Goal: Communication & Community: Answer question/provide support

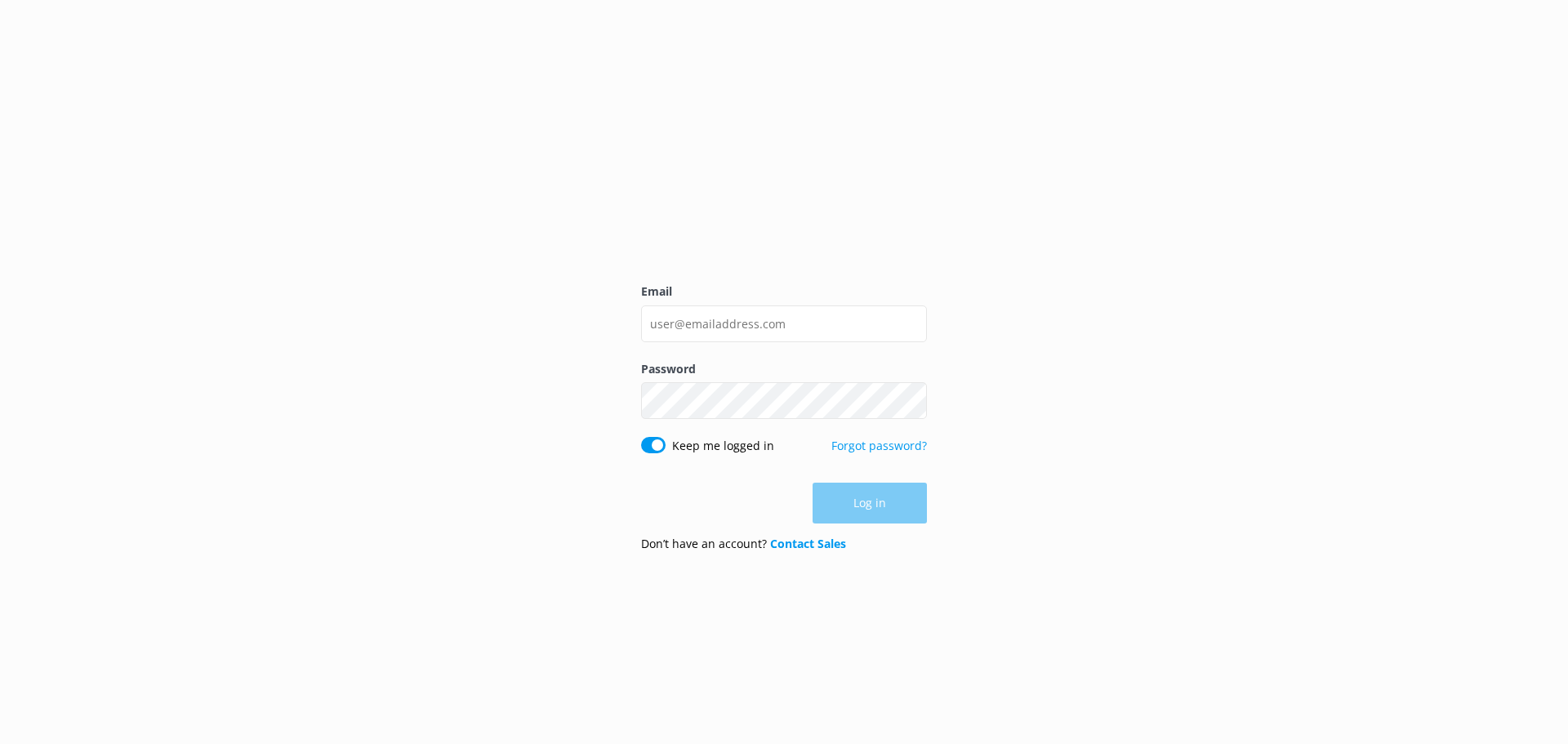
type input "[EMAIL_ADDRESS][DOMAIN_NAME]"
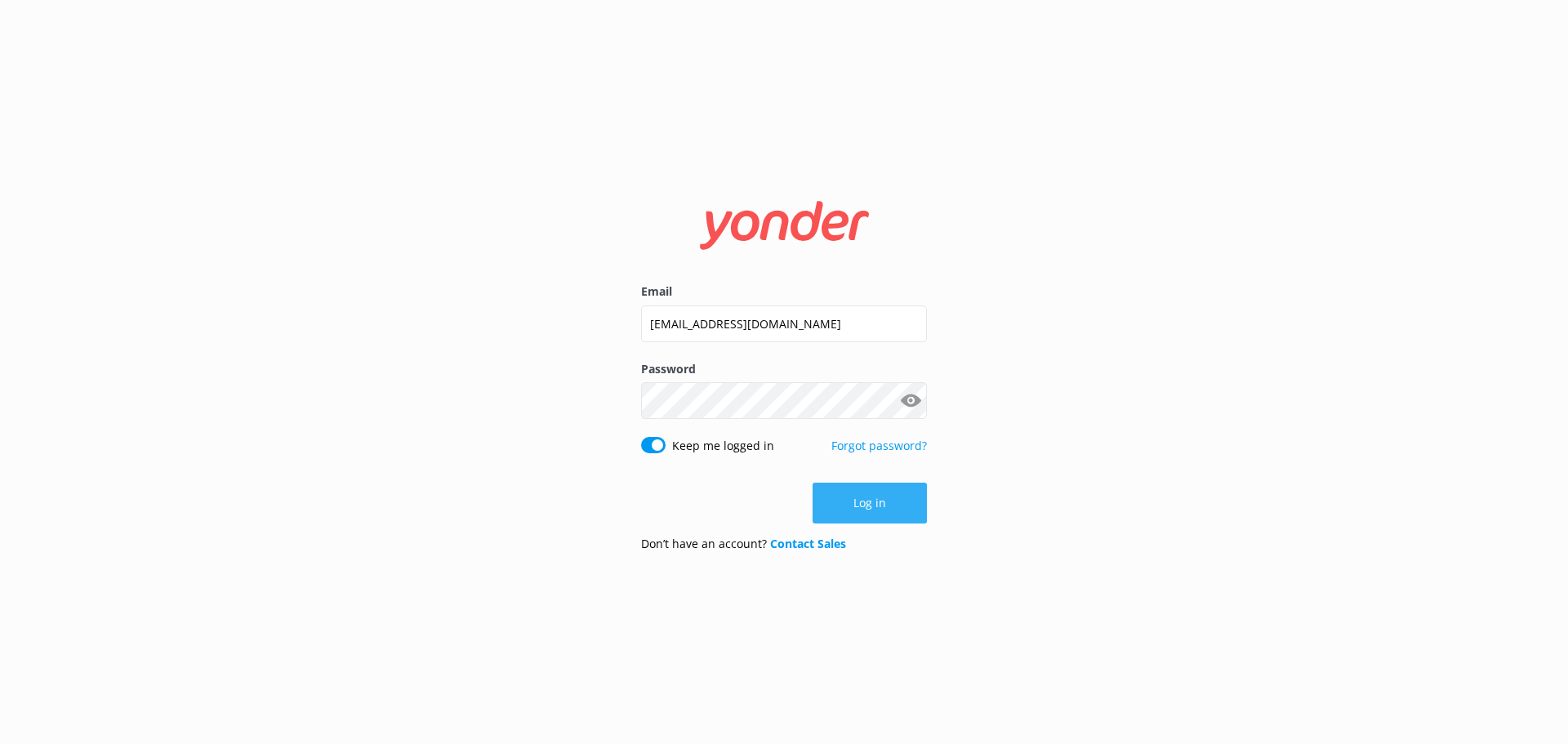
click at [830, 501] on button "Log in" at bounding box center [869, 503] width 114 height 41
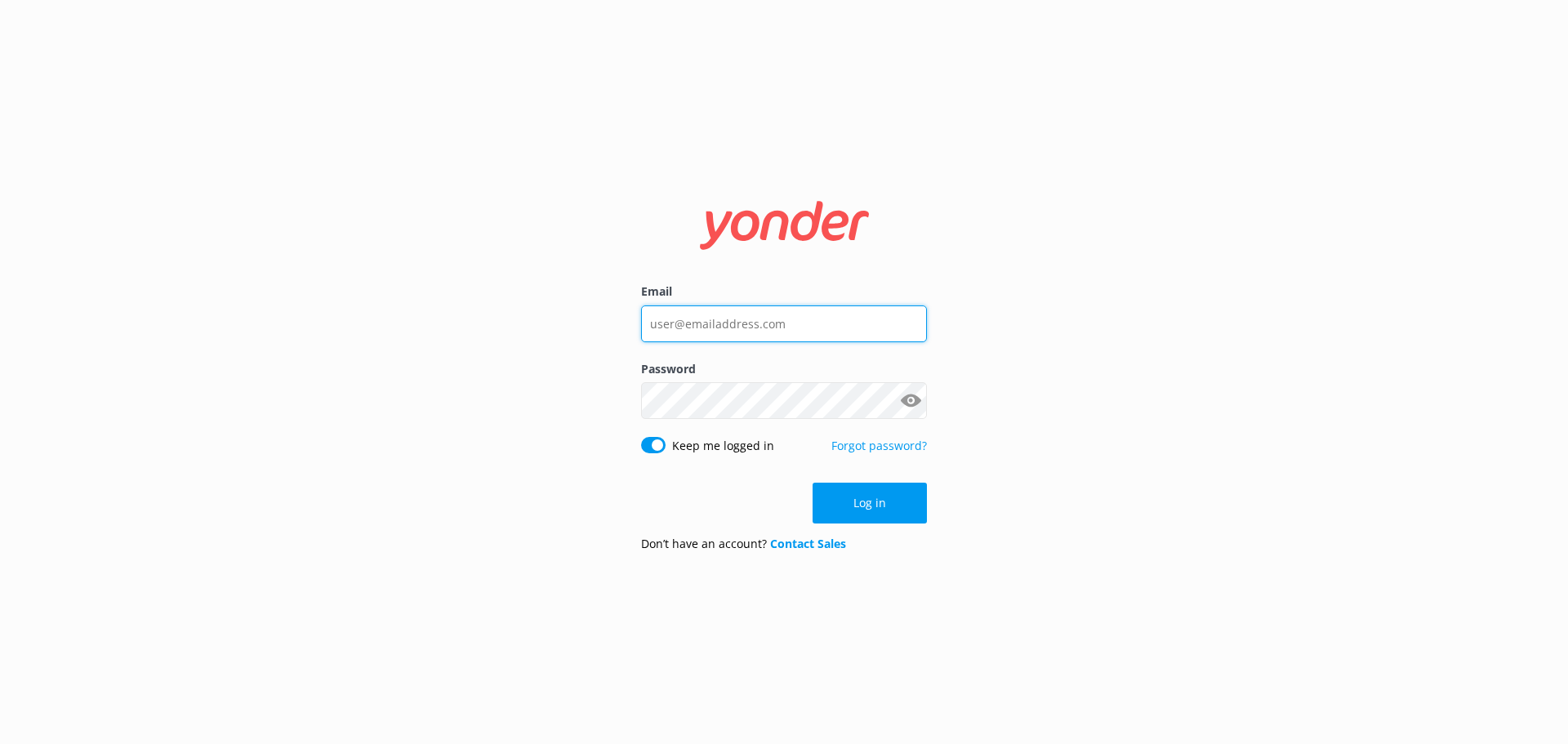
click at [744, 311] on input "Email" at bounding box center [784, 324] width 286 height 36
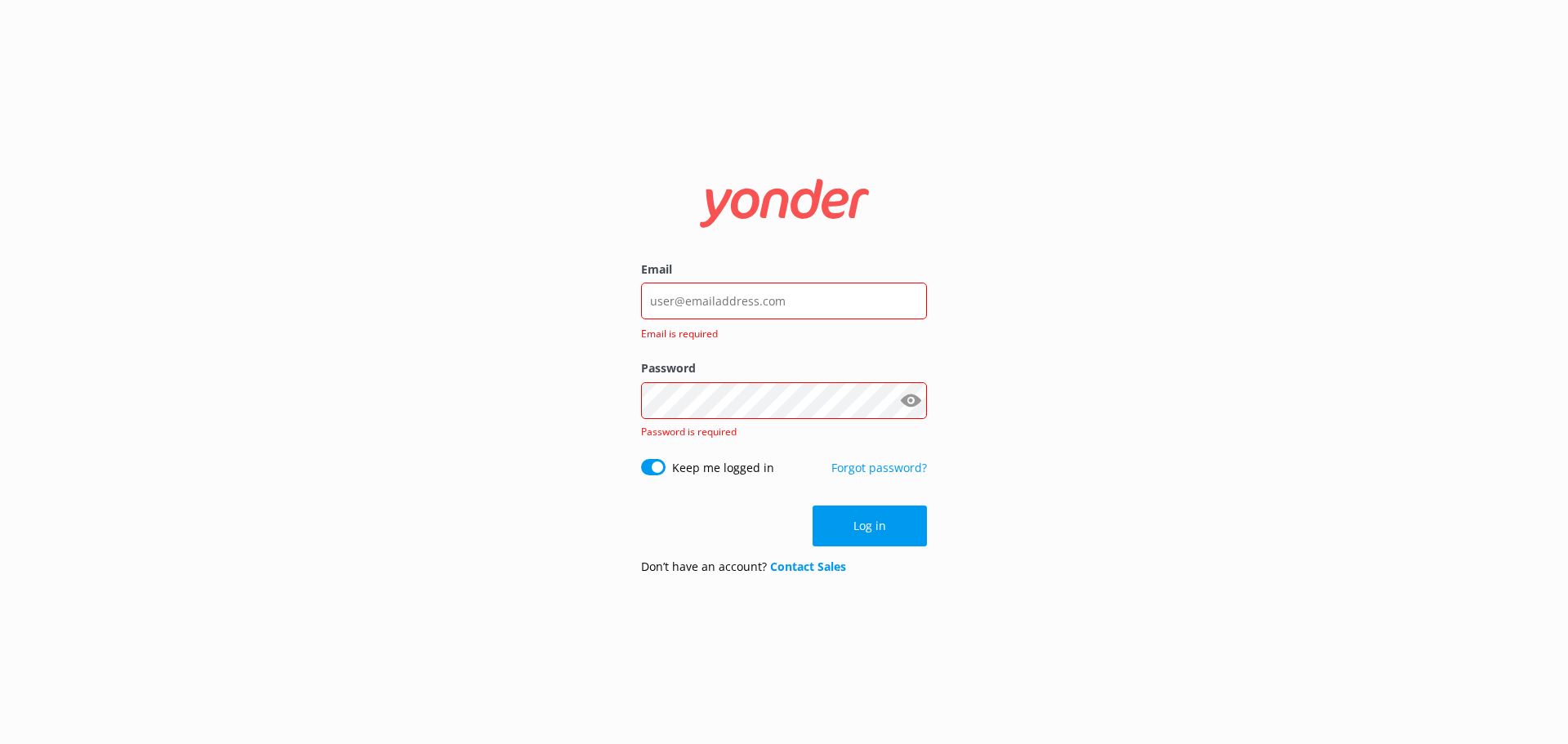
click at [905, 323] on div "Email Email is required" at bounding box center [784, 309] width 286 height 99
click at [909, 302] on keeper-lock "Open Keeper Popup" at bounding box center [909, 301] width 19 height 19
type input "[EMAIL_ADDRESS][DOMAIN_NAME]"
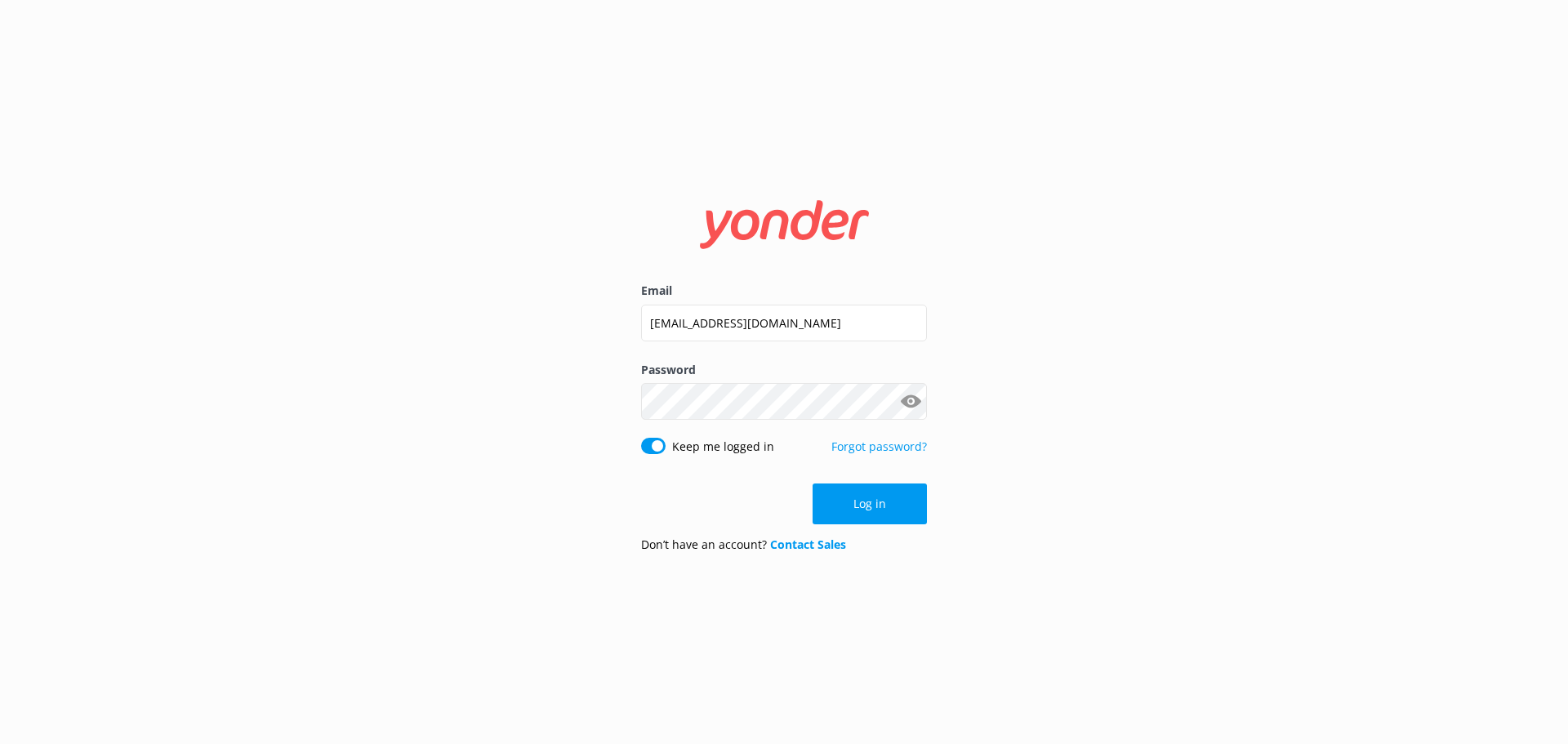
click at [841, 523] on button "Log in" at bounding box center [869, 504] width 114 height 41
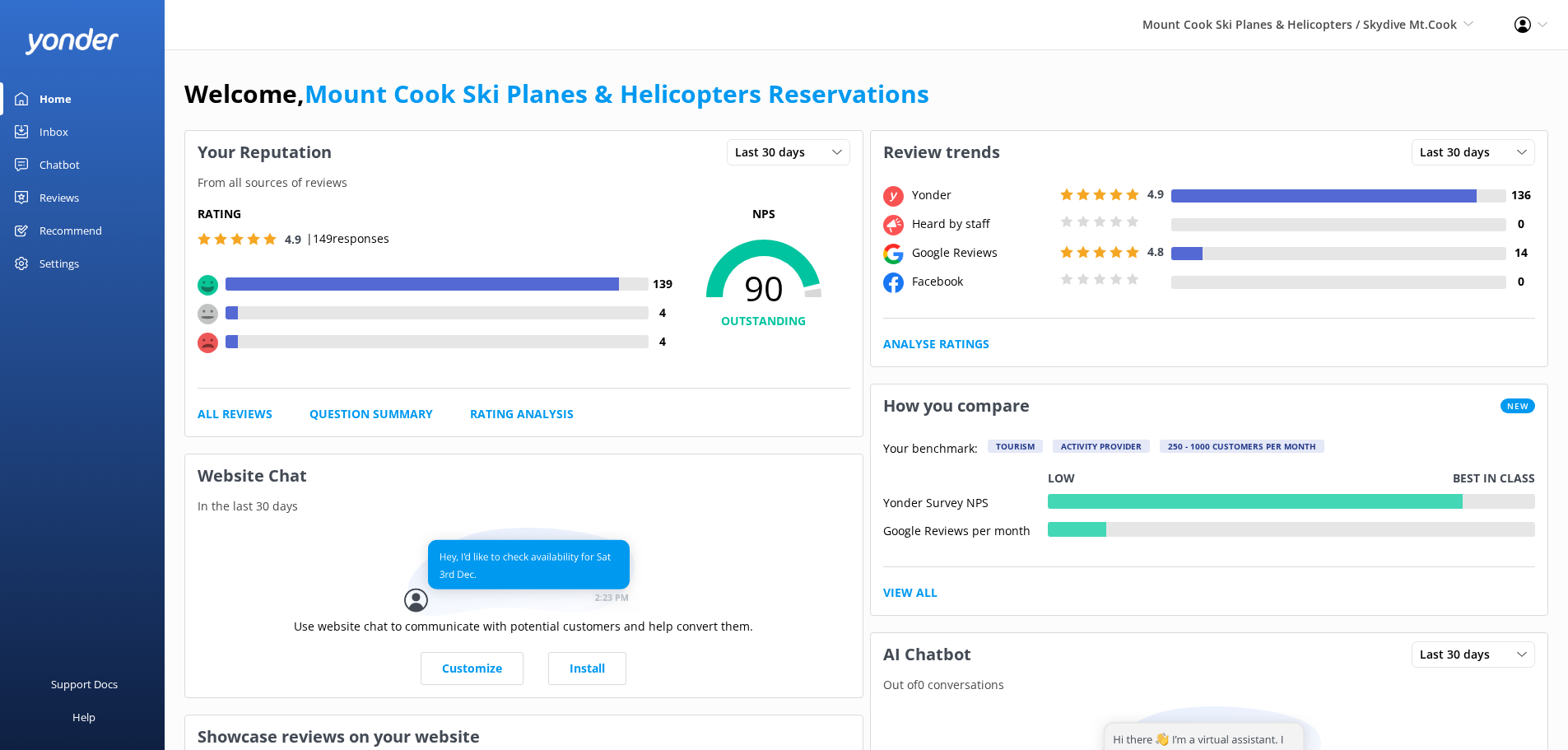
click at [66, 201] on div "Reviews" at bounding box center [59, 197] width 40 height 33
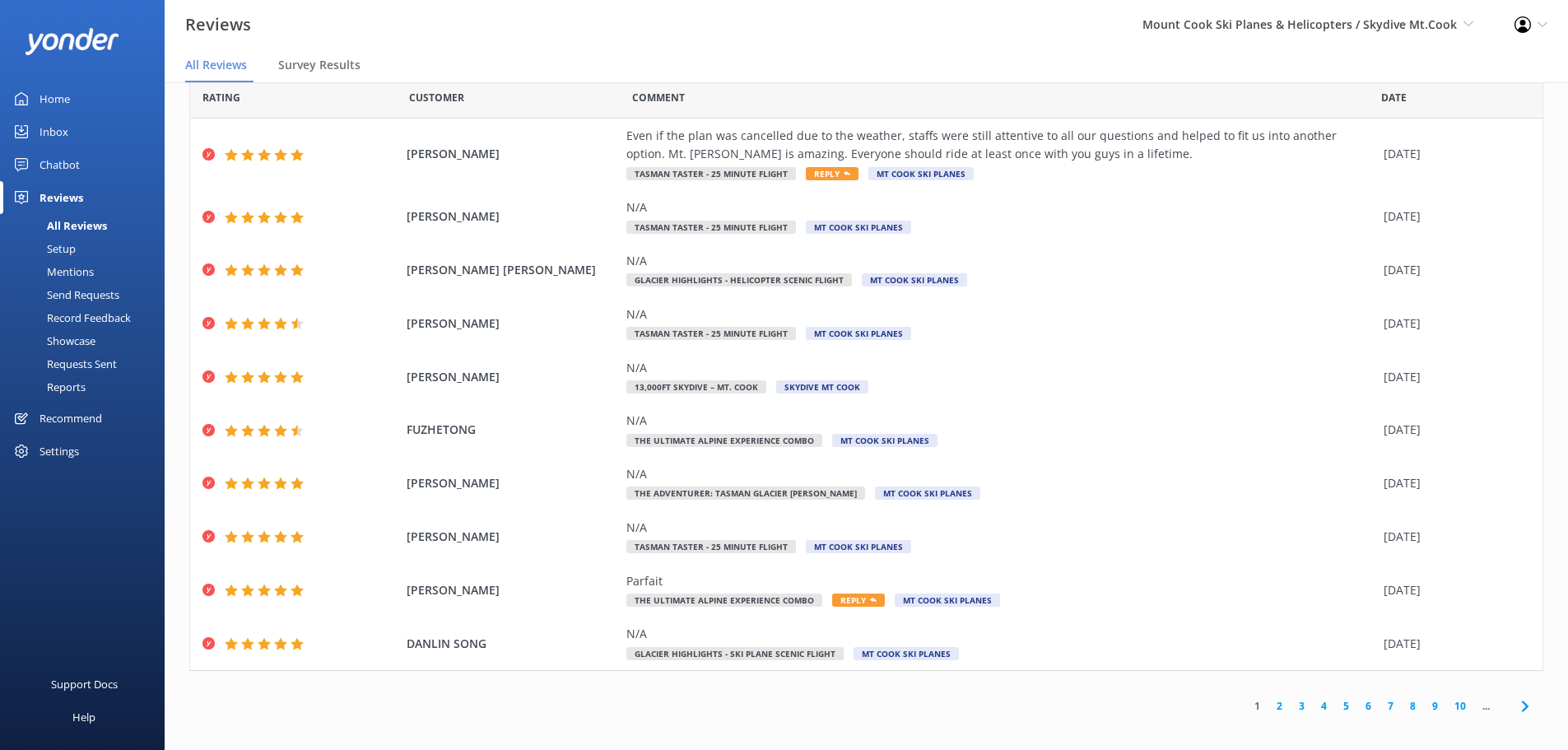
scroll to position [33, 0]
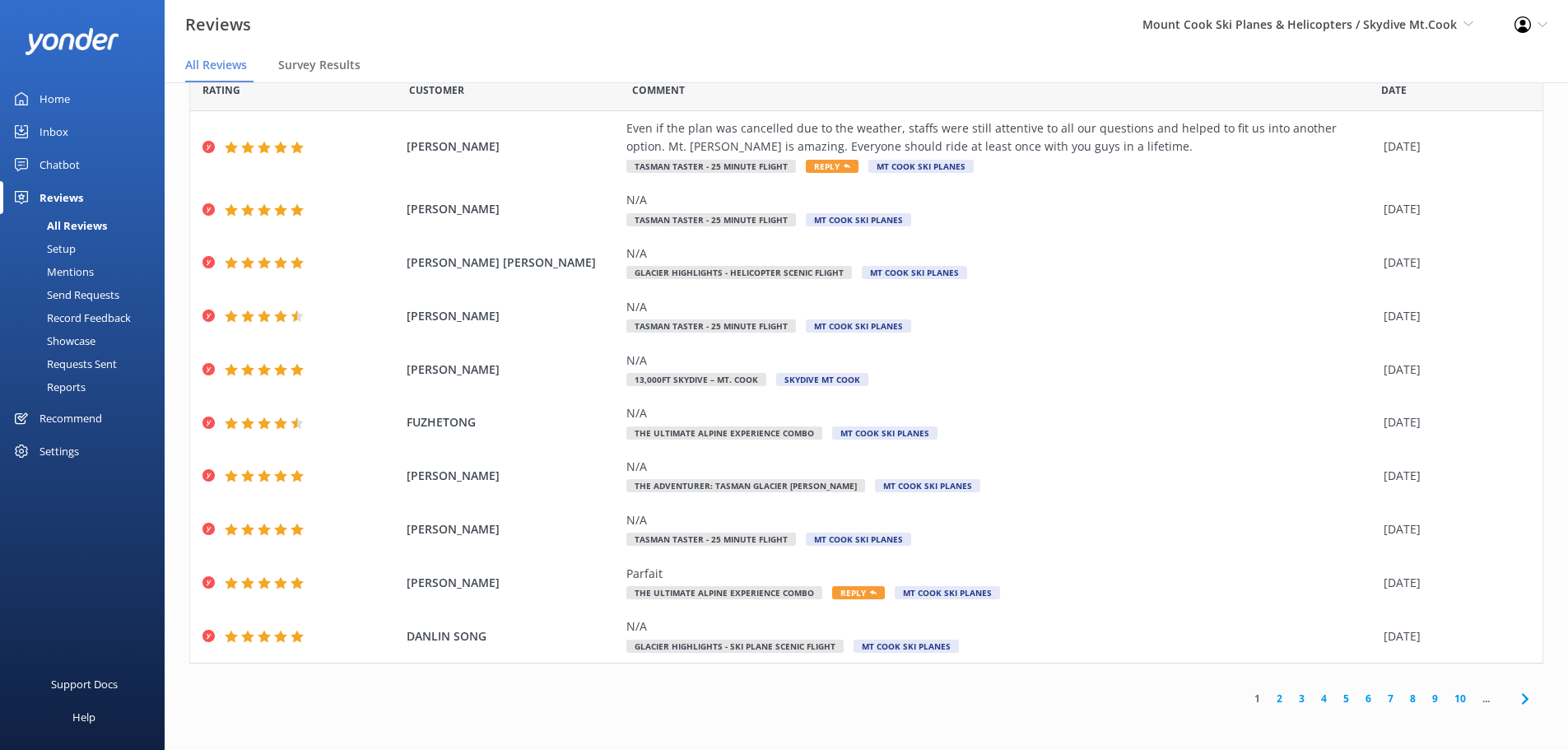
click at [1268, 705] on link "2" at bounding box center [1279, 699] width 22 height 15
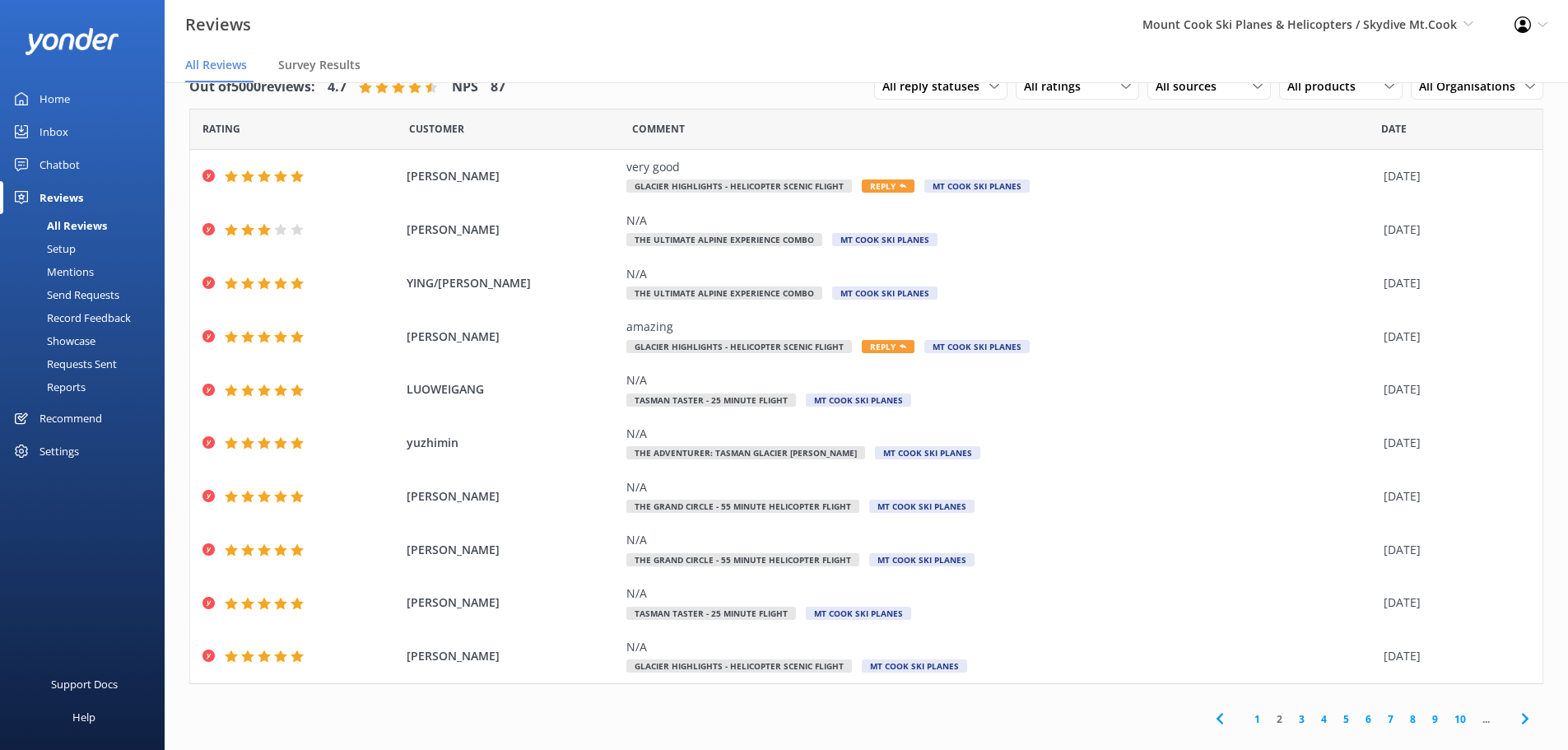
click at [1290, 721] on link "3" at bounding box center [1301, 719] width 22 height 15
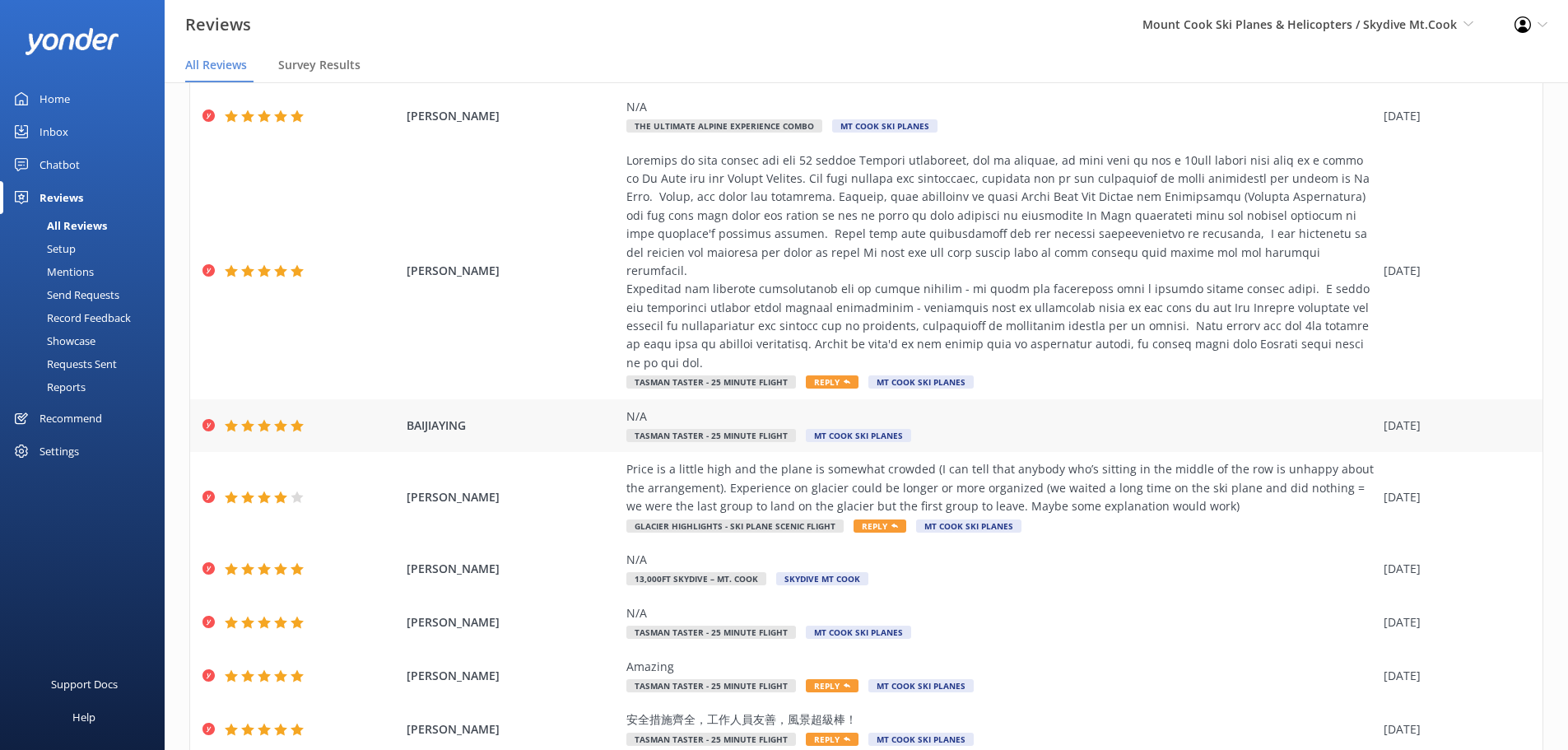
scroll to position [224, 0]
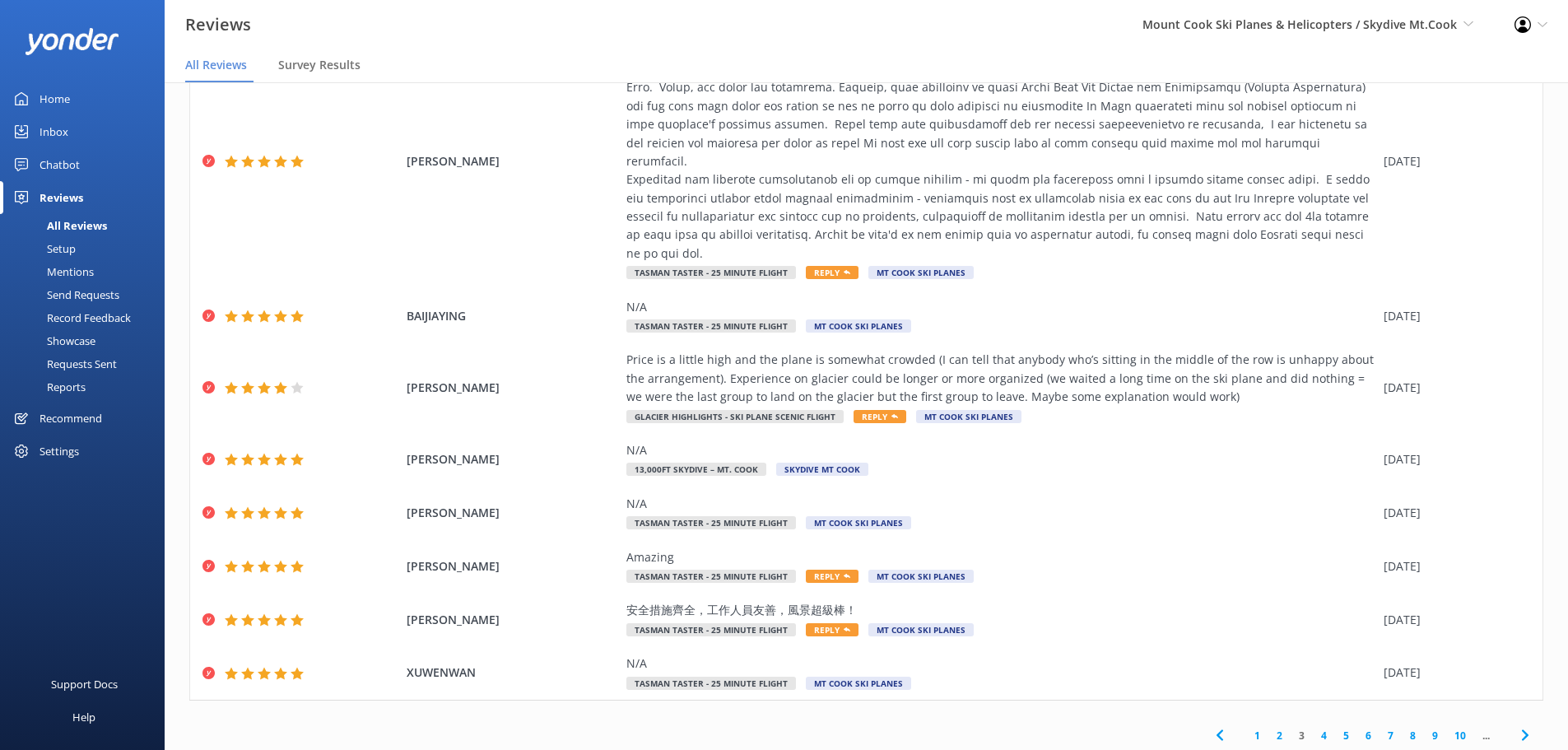
click at [1313, 728] on link "4" at bounding box center [1323, 735] width 22 height 15
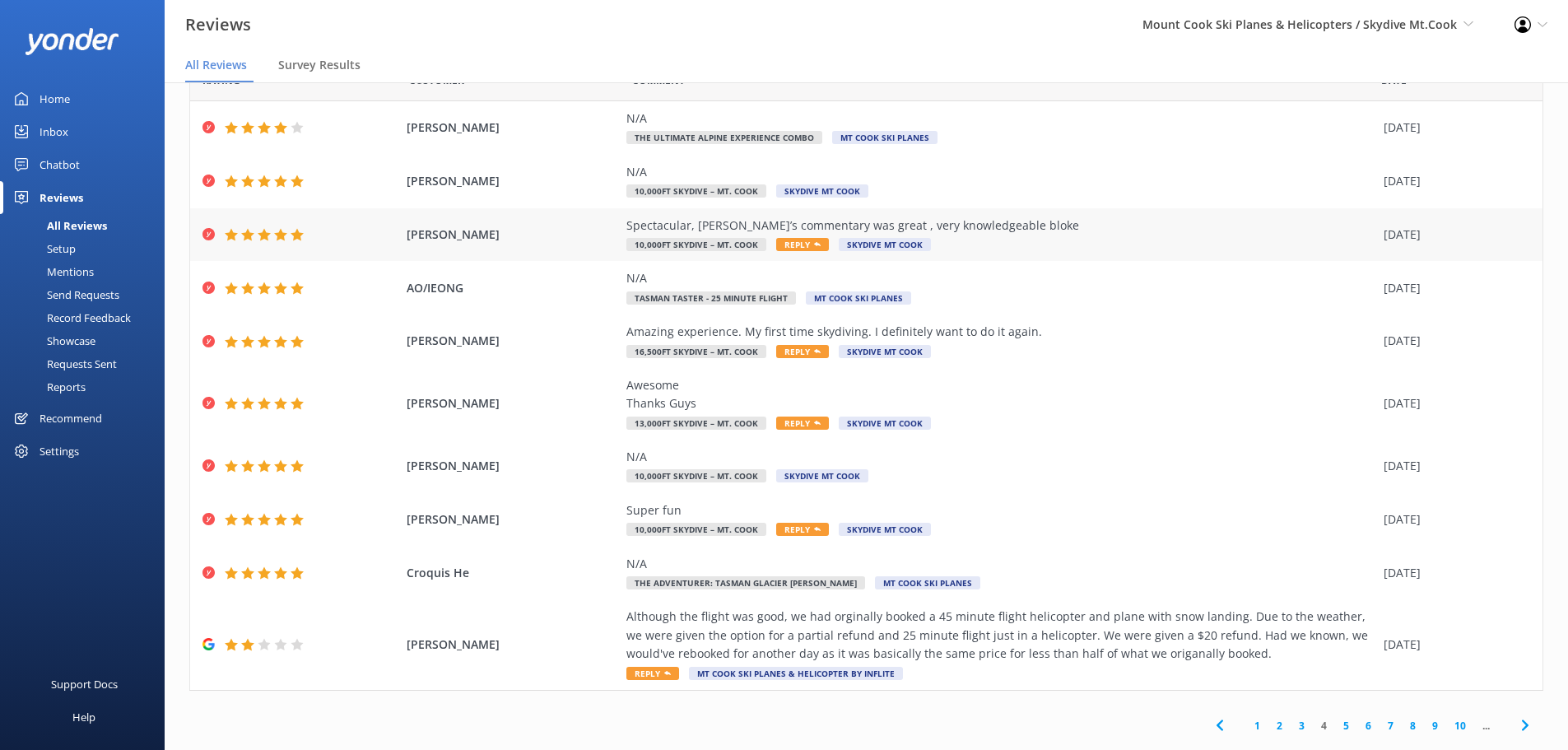
scroll to position [75, 0]
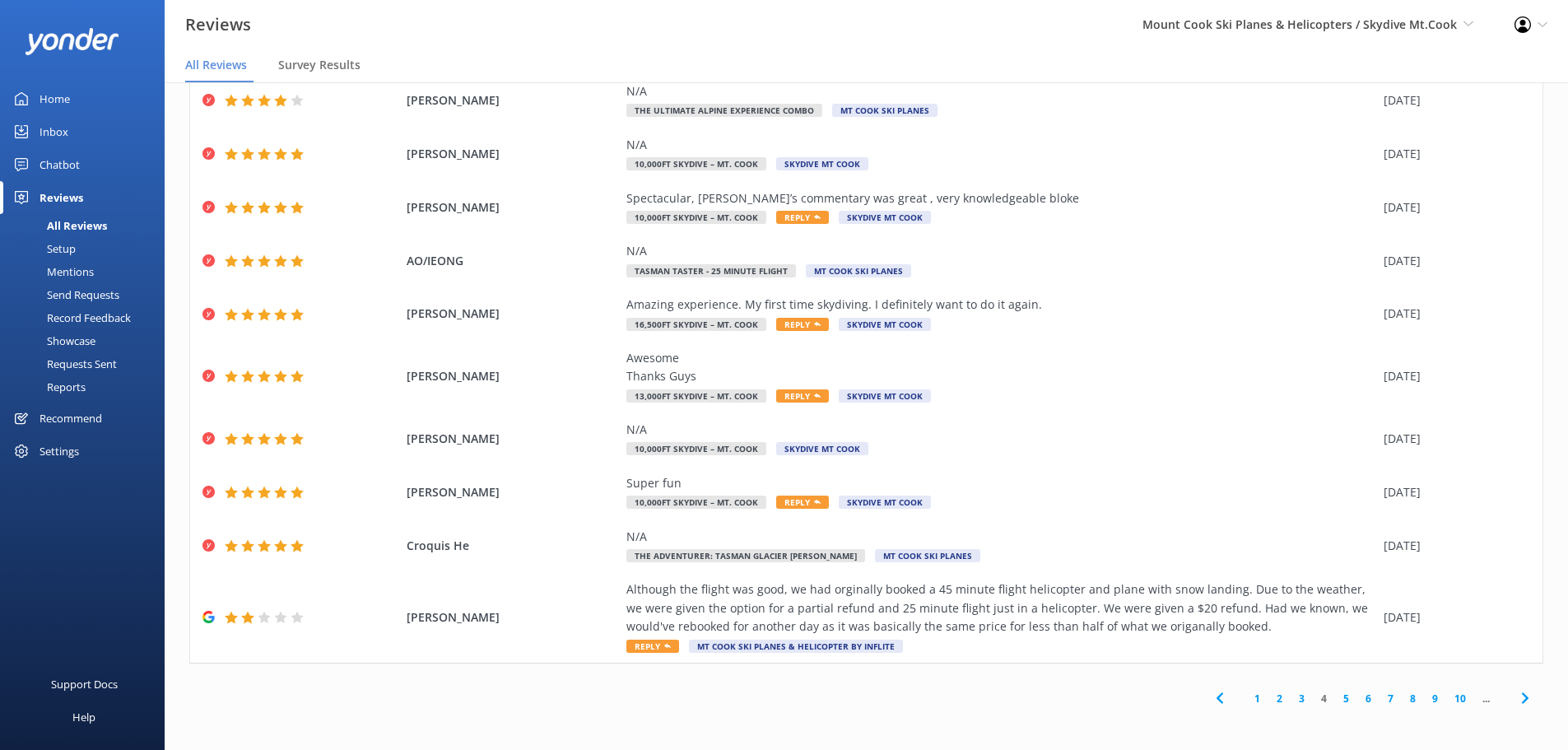
click at [1335, 697] on link "5" at bounding box center [1346, 699] width 22 height 15
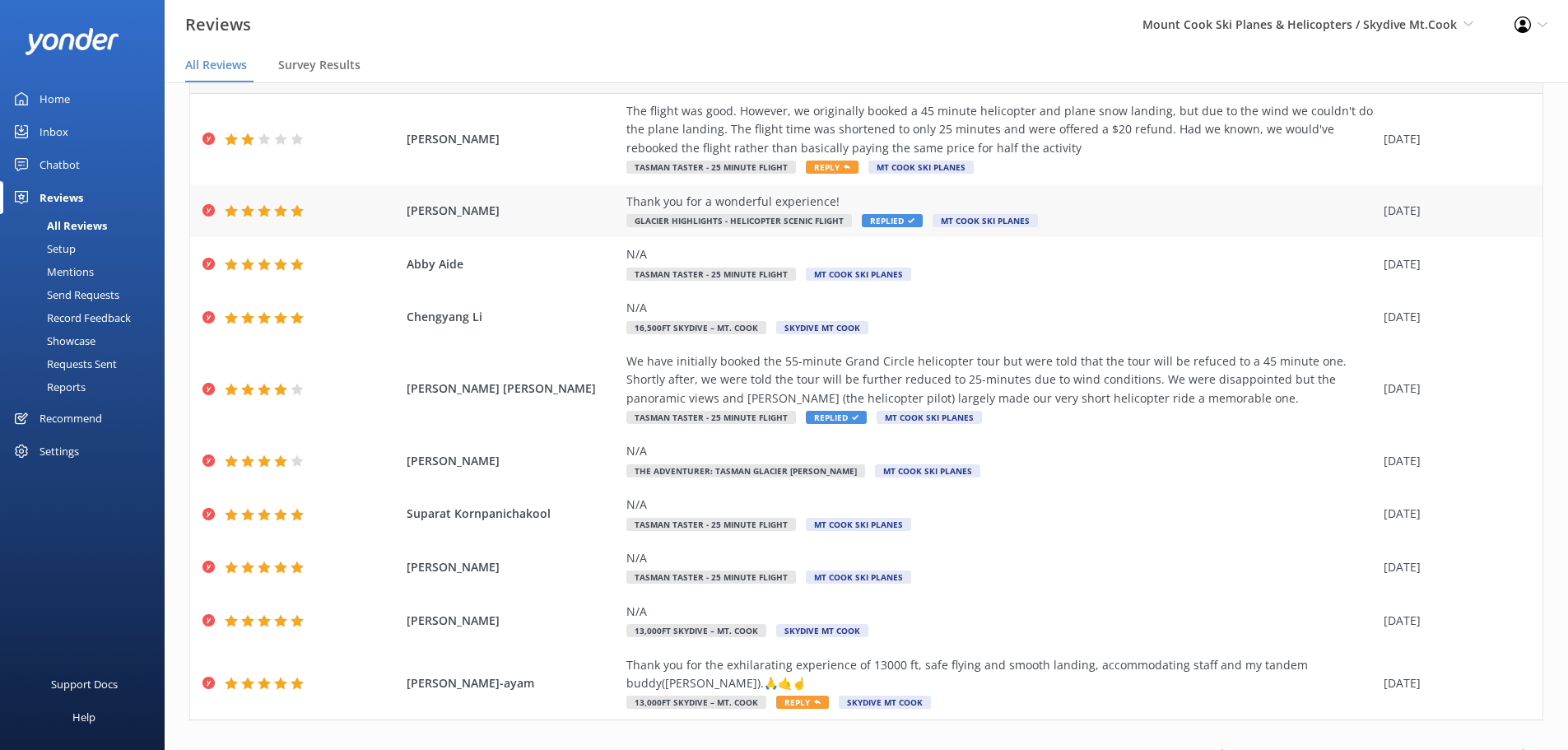
scroll to position [3, 0]
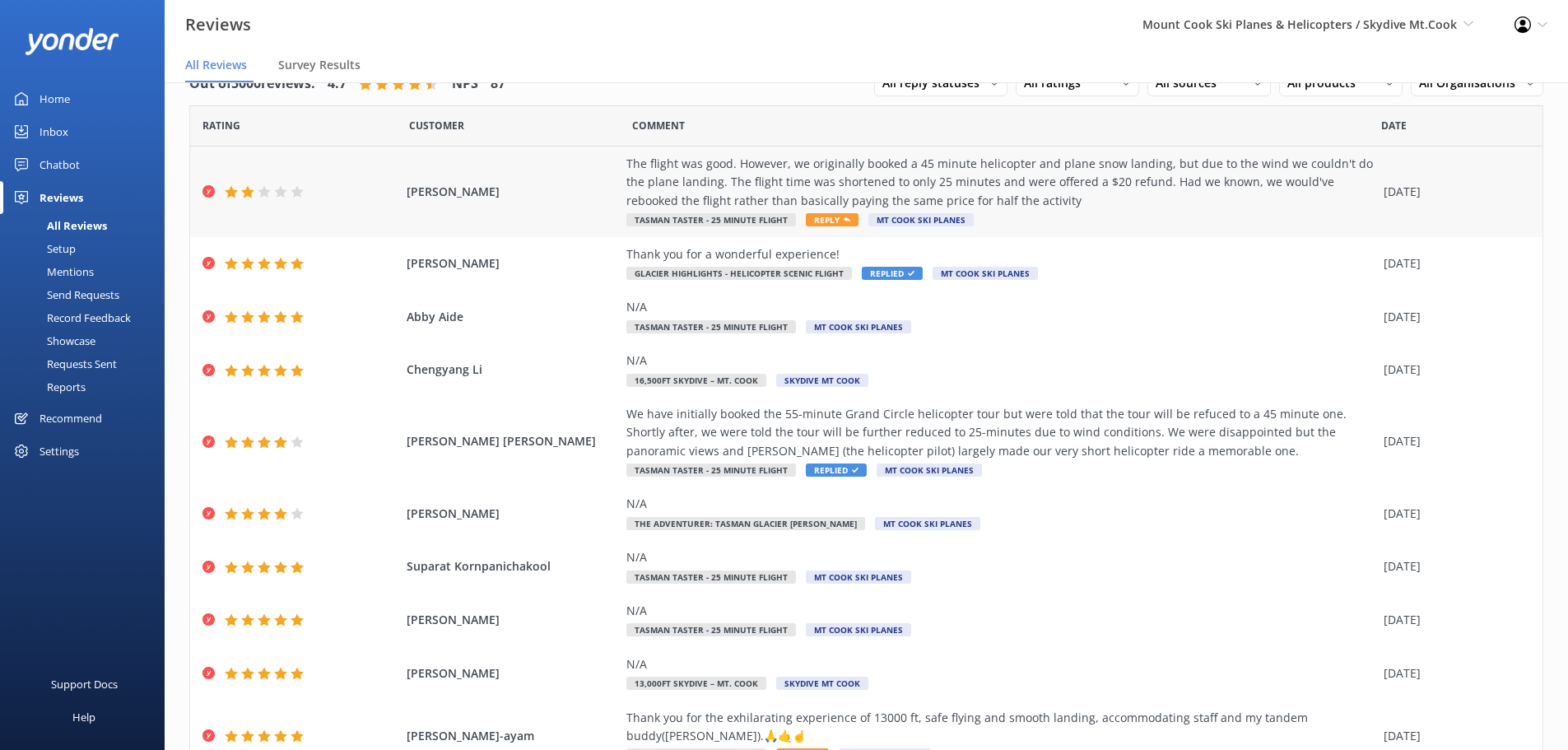
click at [824, 215] on span "Reply" at bounding box center [832, 220] width 52 height 14
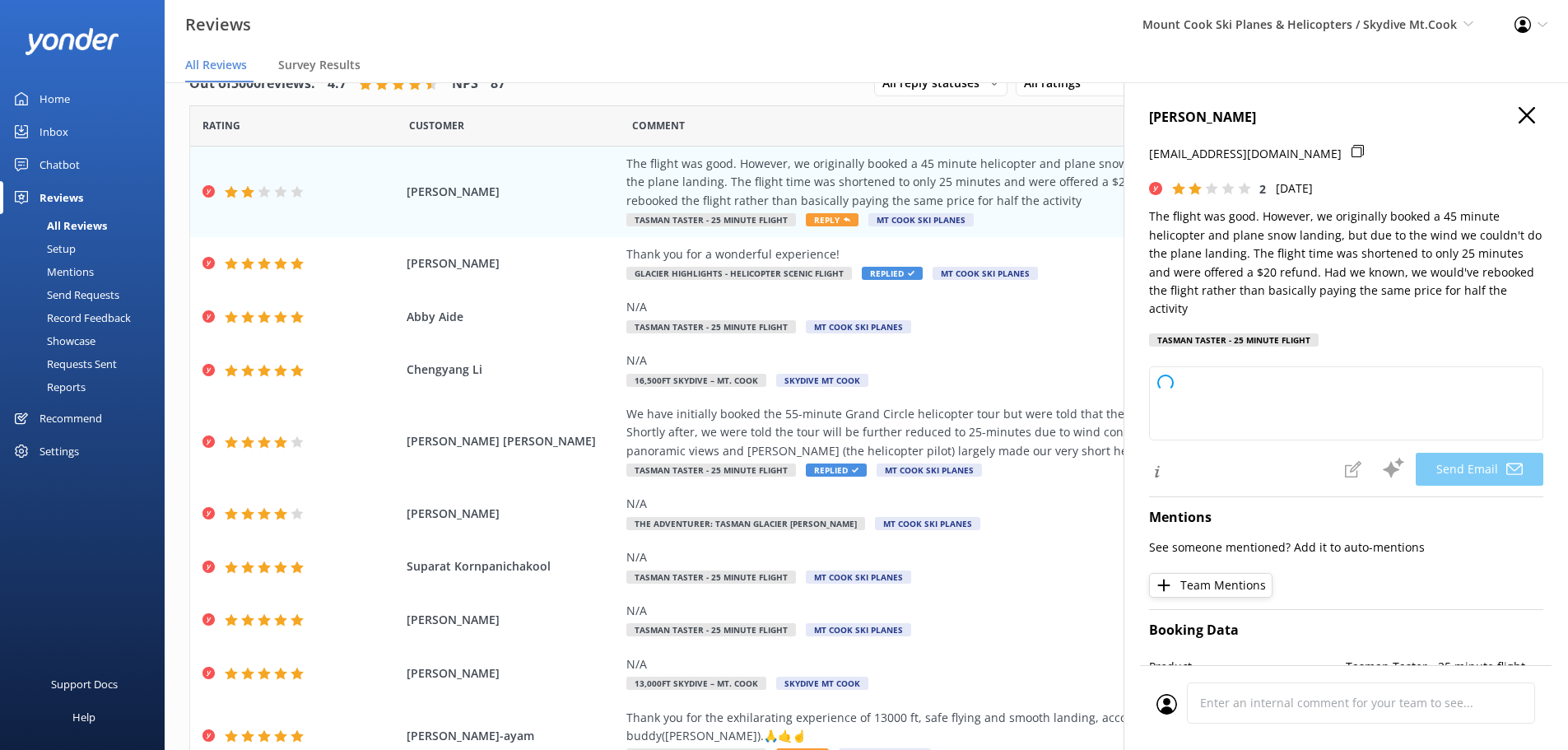
type textarea "Hi Dan, Thank you for sharing your feedback. We're sorry to hear your experienc…"
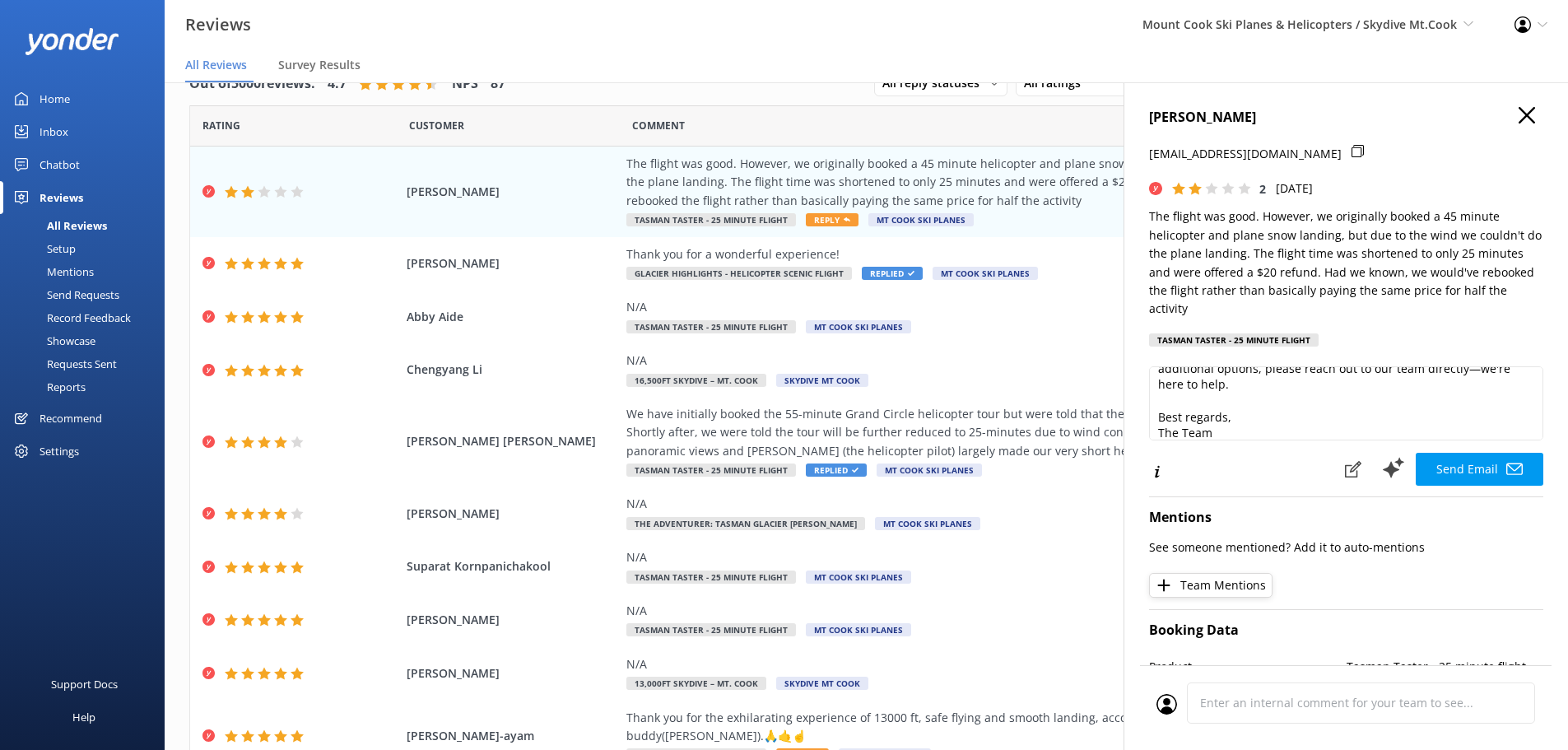
scroll to position [137, 0]
click at [1519, 110] on icon "button" at bounding box center [1526, 115] width 16 height 16
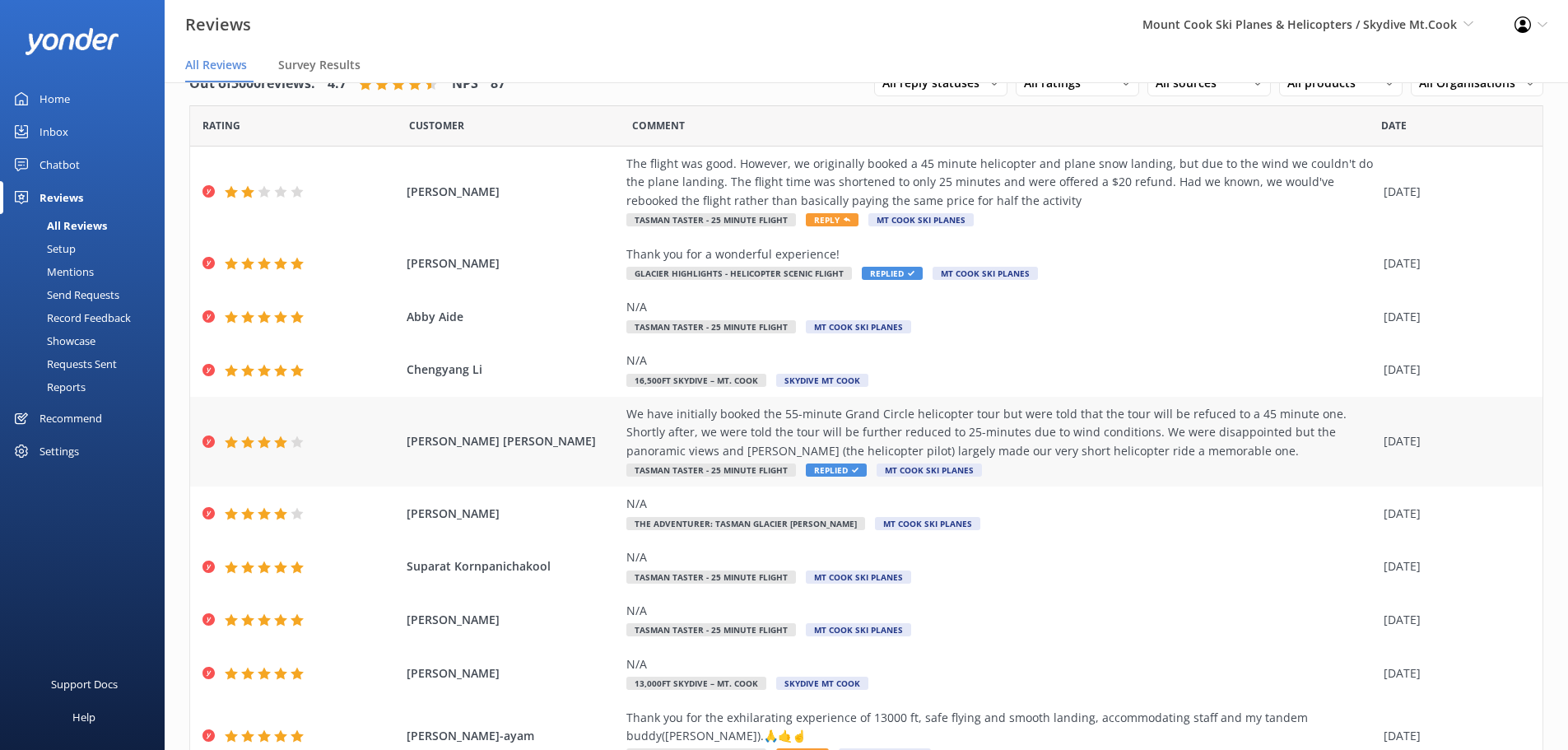
scroll to position [113, 0]
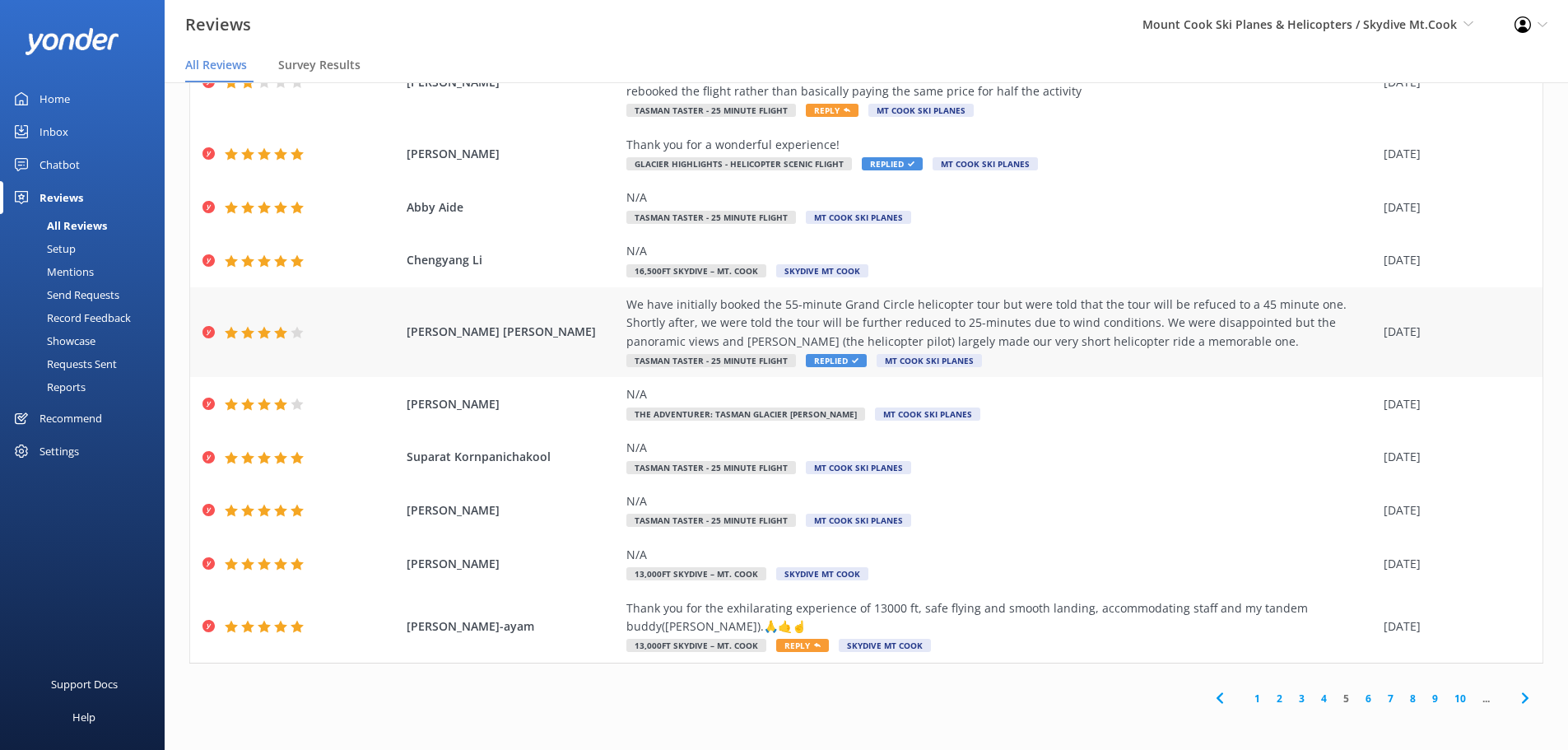
click at [806, 356] on span "Replied" at bounding box center [836, 361] width 61 height 14
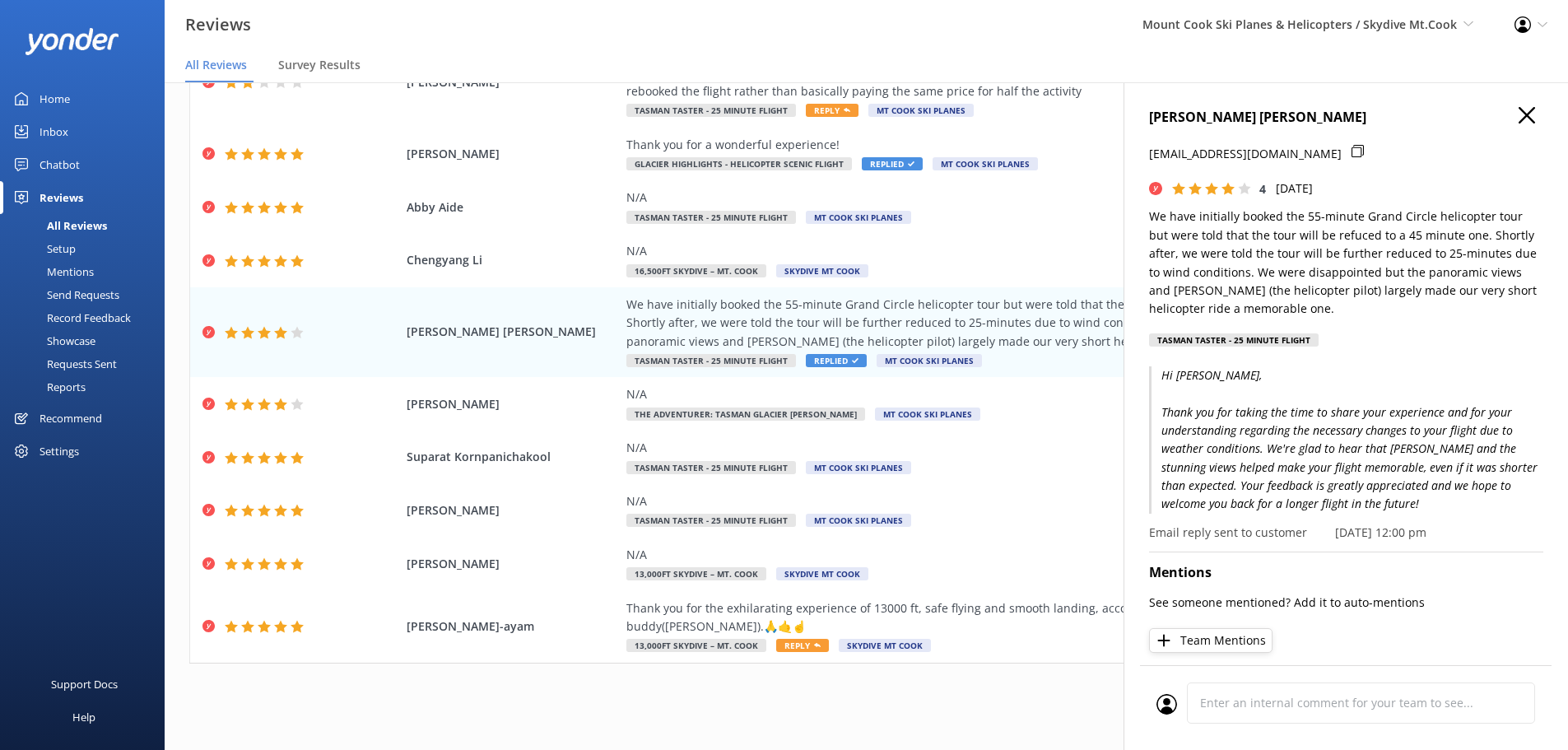
scroll to position [109, 0]
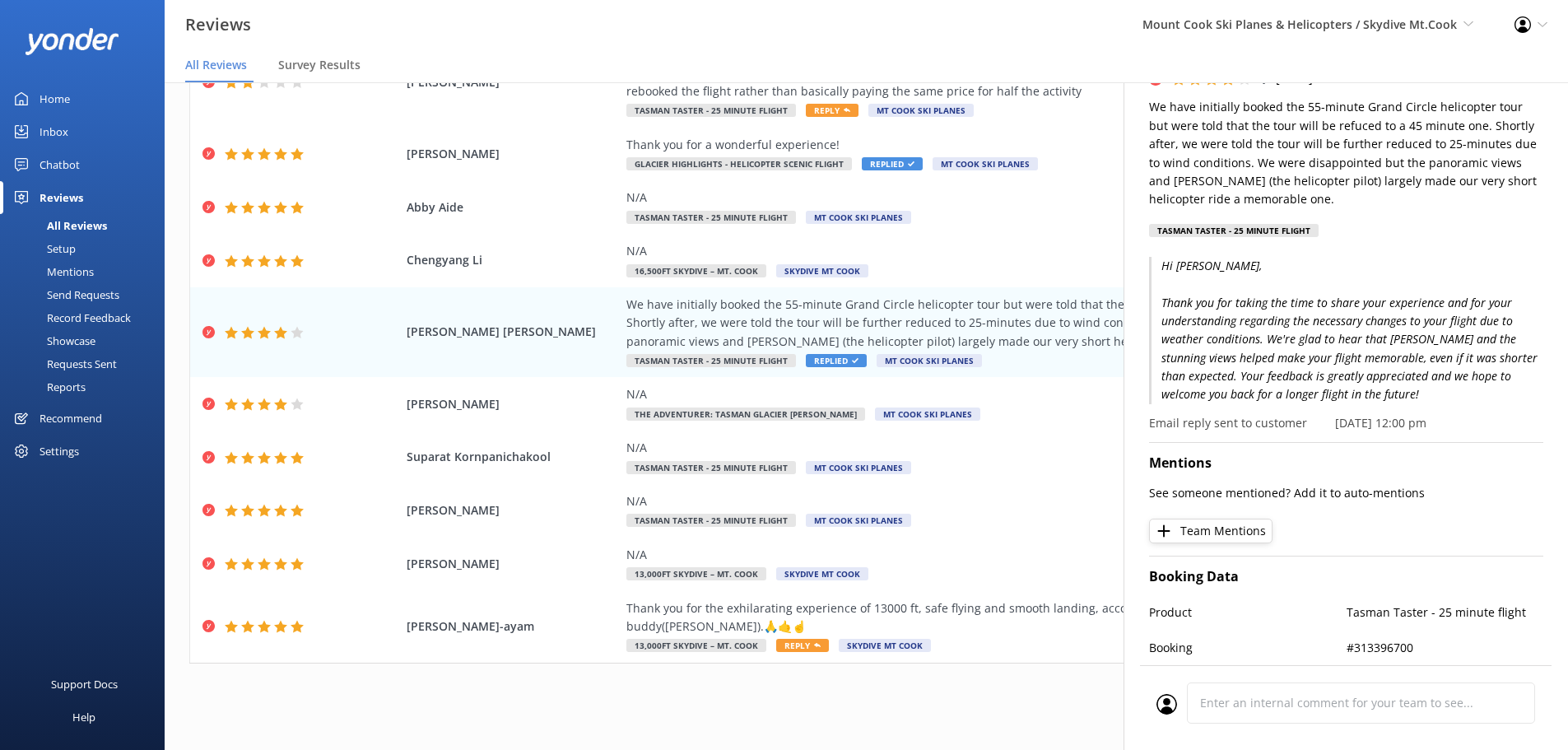
click at [789, 31] on div "Reviews Mount Cook Ski Planes & Helicopters / Skydive Mt.Cook Mount Cook Ski Pl…" at bounding box center [784, 24] width 1568 height 49
click at [1543, 20] on icon at bounding box center [1543, 24] width 10 height 10
click at [1543, 19] on icon at bounding box center [1543, 24] width 10 height 10
click at [1136, 172] on div "Victor Chong Wai Keen nicolechonghcl@gmail.com 4 Fri, 26th Sep 2025 We have ini…" at bounding box center [1346, 457] width 445 height 750
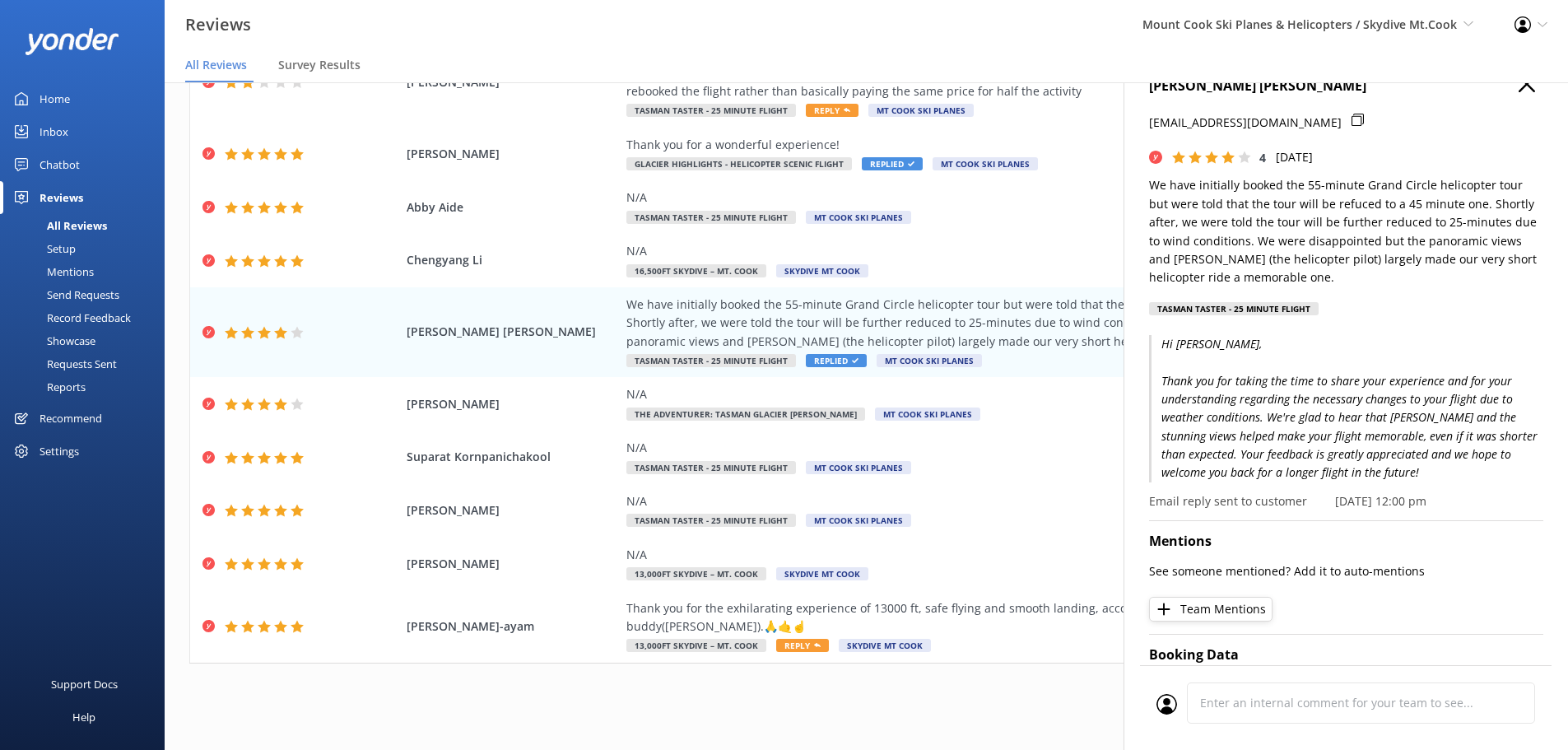
scroll to position [0, 0]
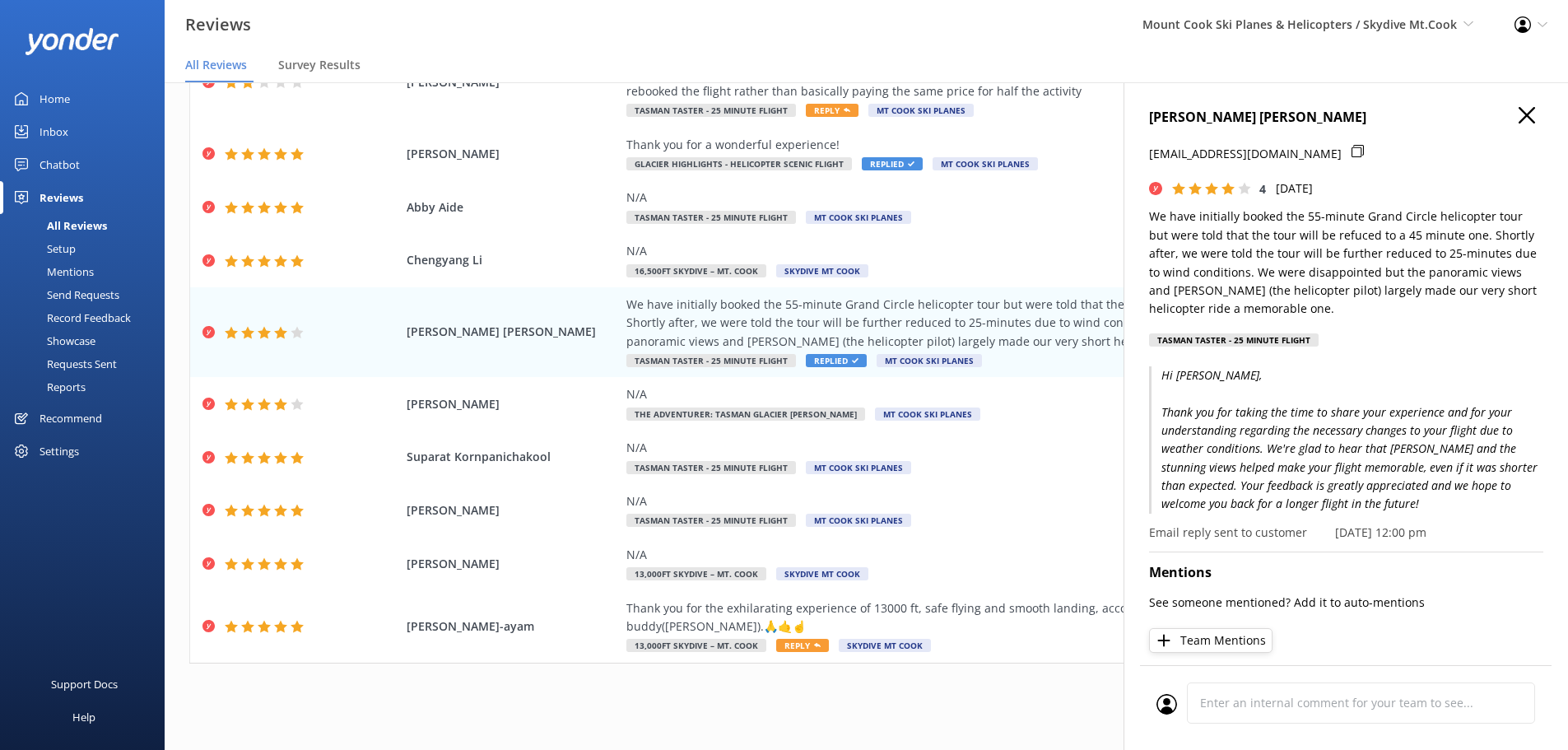
click at [1519, 123] on icon "button" at bounding box center [1526, 115] width 16 height 16
